Goal: Find specific page/section: Find specific page/section

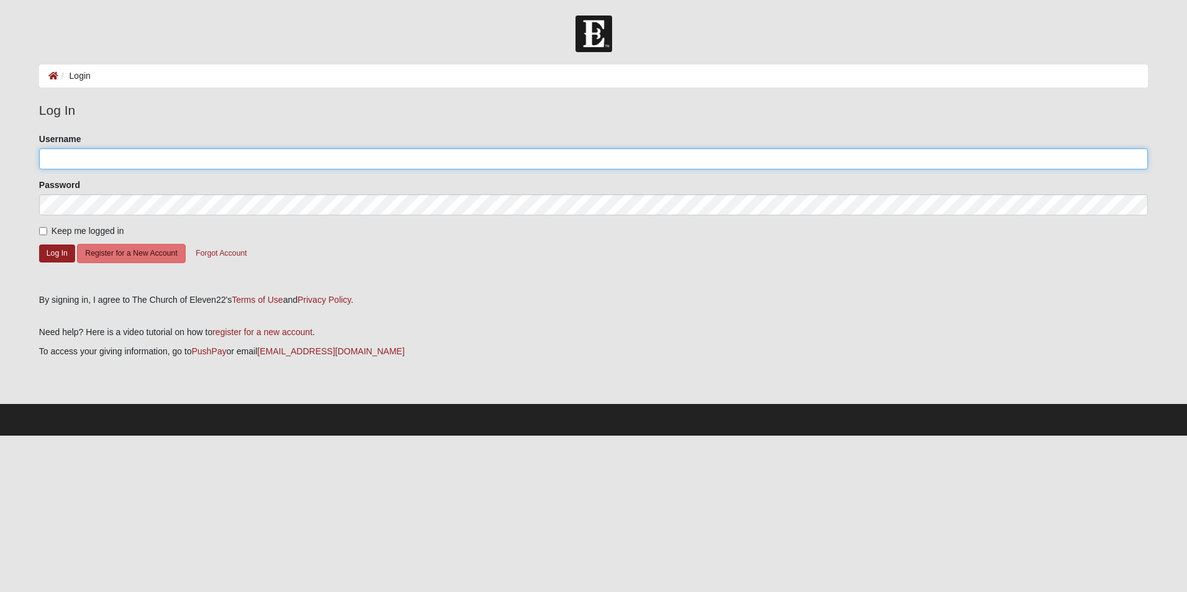
type input "MicheleB509"
click at [42, 231] on input "Keep me logged in" at bounding box center [43, 231] width 8 height 8
checkbox input "true"
click at [52, 252] on button "Log In" at bounding box center [57, 254] width 36 height 18
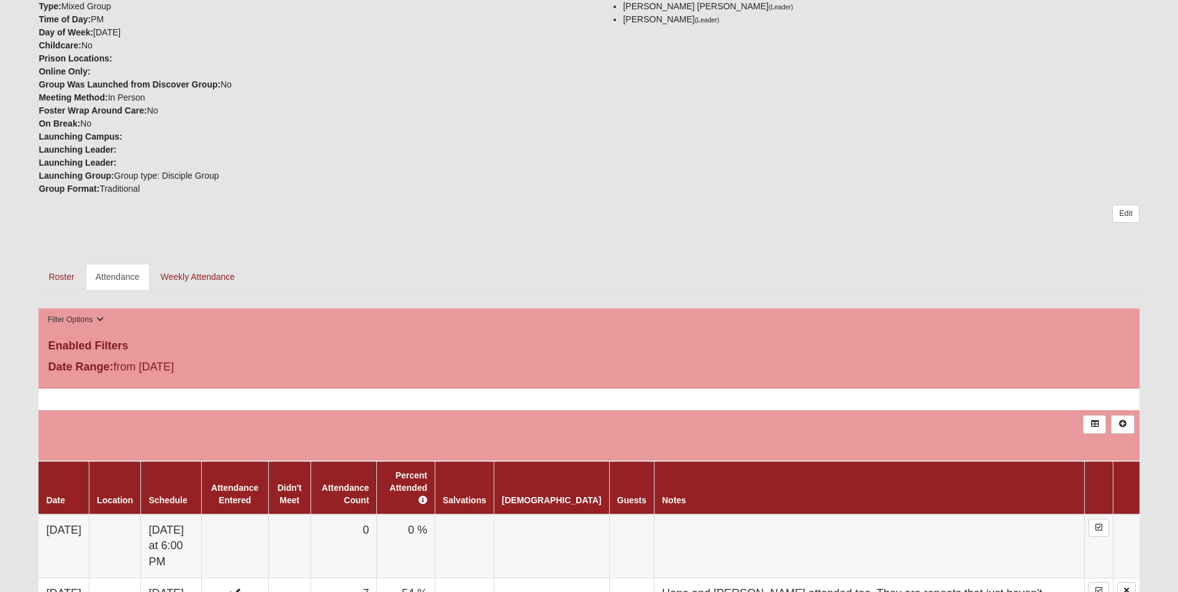
scroll to position [331, 0]
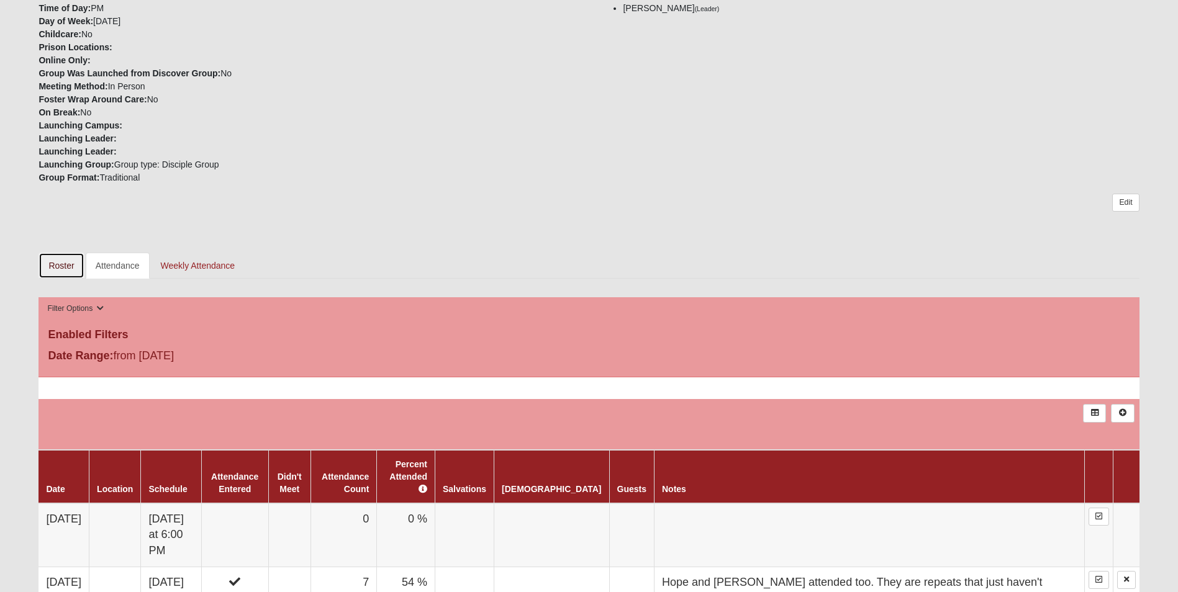
click at [55, 261] on link "Roster" at bounding box center [60, 266] width 45 height 26
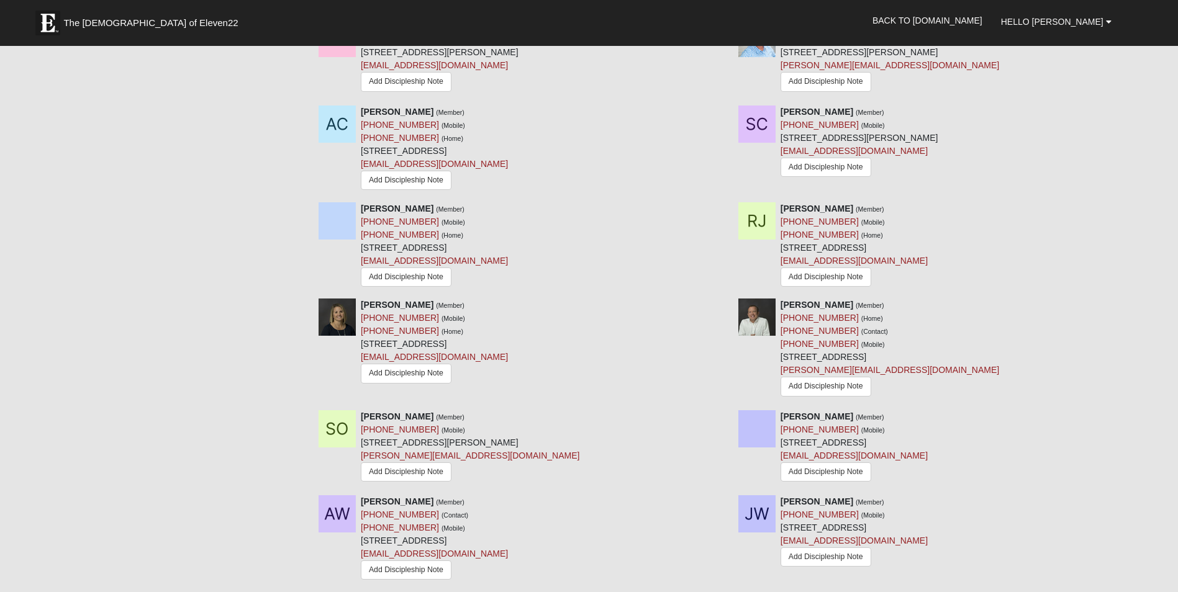
scroll to position [745, 0]
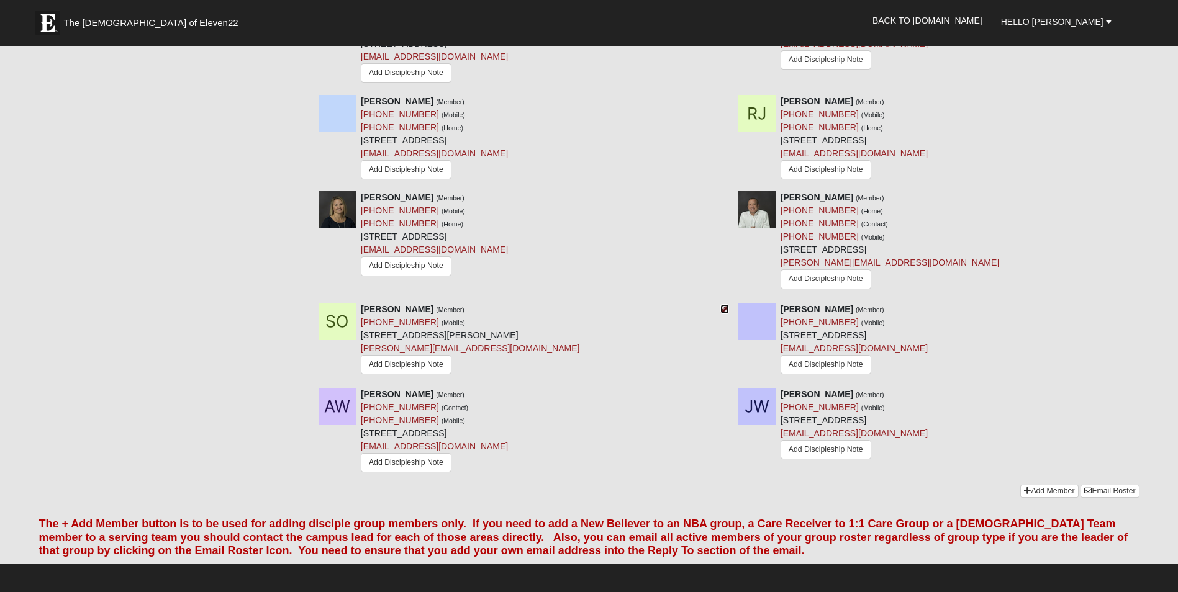
click at [722, 309] on icon at bounding box center [724, 309] width 9 height 9
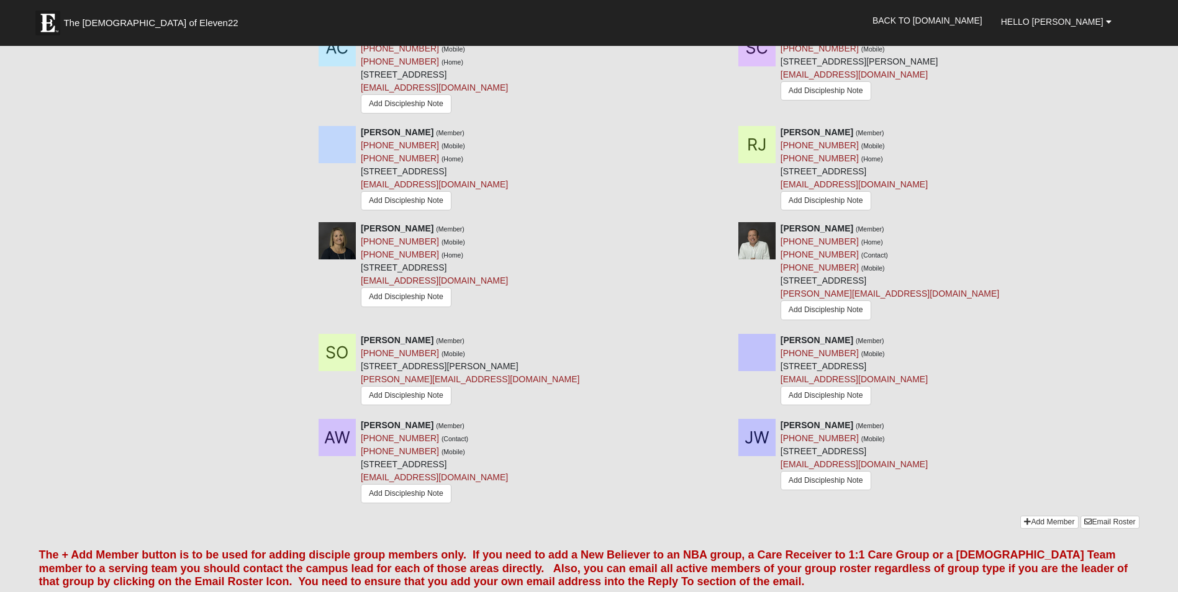
scroll to position [828, 0]
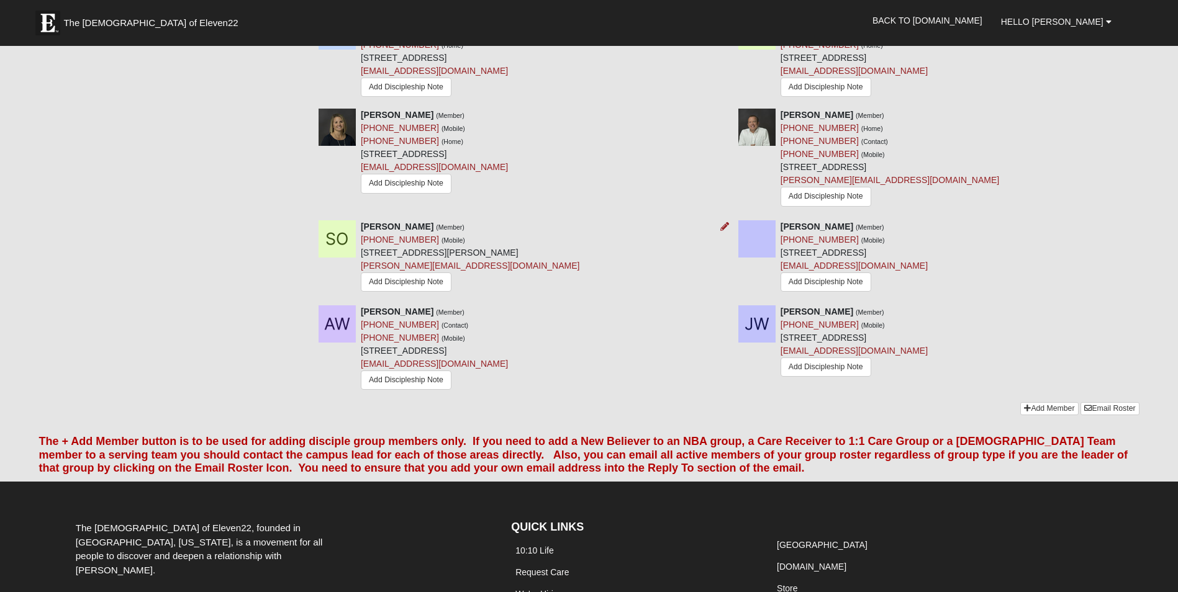
drag, startPoint x: 537, startPoint y: 253, endPoint x: 361, endPoint y: 255, distance: 175.7
click at [361, 255] on div "[PERSON_NAME] (Member) [PHONE_NUMBER] (Mobile) [STREET_ADDRESS][PERSON_NAME] [P…" at bounding box center [470, 258] width 219 height 76
drag, startPoint x: 361, startPoint y: 255, endPoint x: 382, endPoint y: 253, distance: 20.5
copy div "[STREET_ADDRESS][PERSON_NAME]"
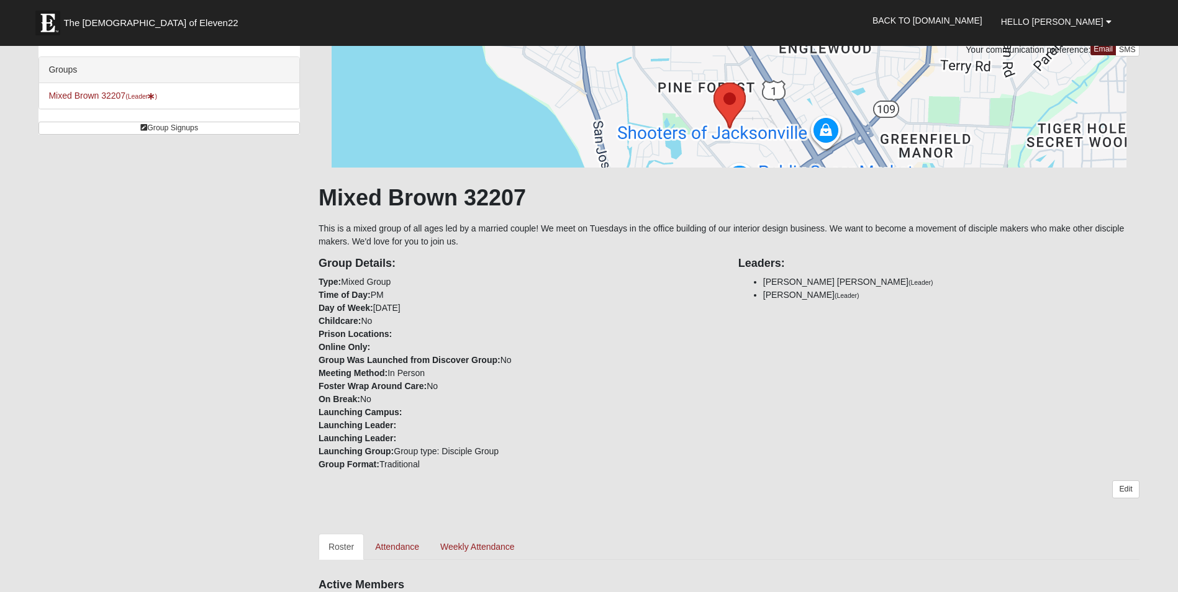
scroll to position [0, 0]
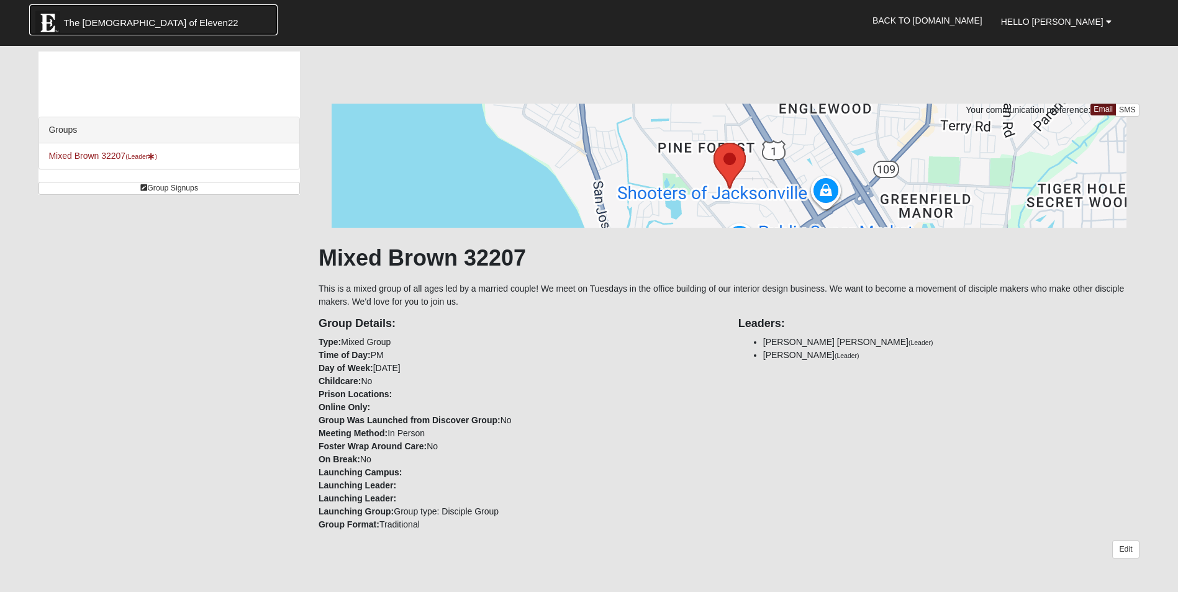
click at [111, 22] on span "The [DEMOGRAPHIC_DATA] of Eleven22" at bounding box center [150, 23] width 174 height 12
